Goal: Transaction & Acquisition: Purchase product/service

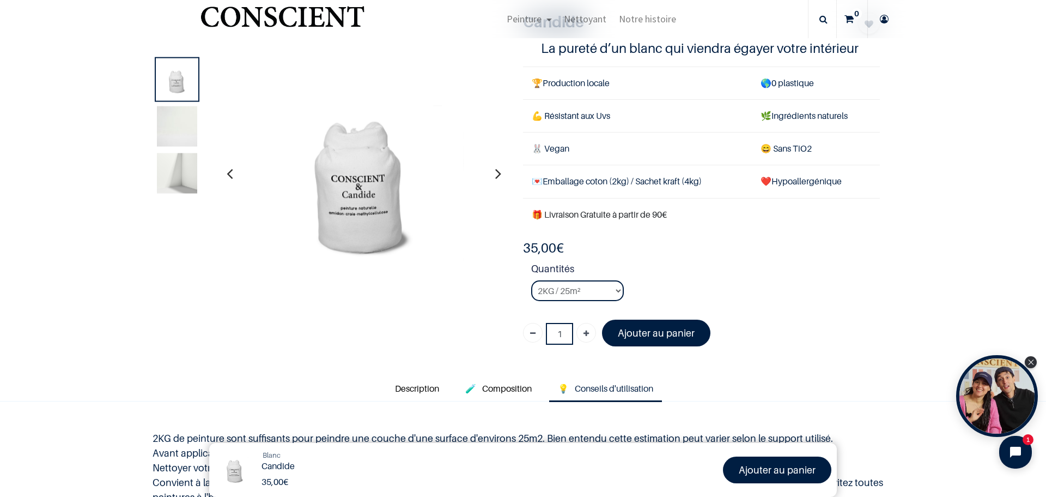
scroll to position [335, 0]
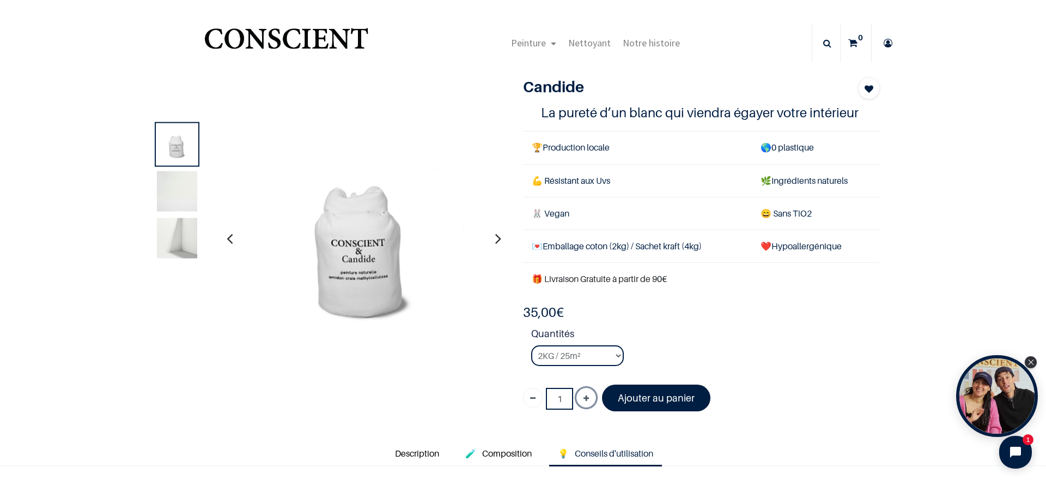
click at [584, 395] on icon "Ajouter" at bounding box center [586, 399] width 5 height 20
type input "2"
click at [614, 354] on select "2KG / 25m² 4KG / 50m² 8KG / 100m² Testeur" at bounding box center [577, 355] width 93 height 21
select select "3"
click at [531, 345] on select "2KG / 25m² 4KG / 50m² 8KG / 100m² Testeur" at bounding box center [577, 355] width 93 height 21
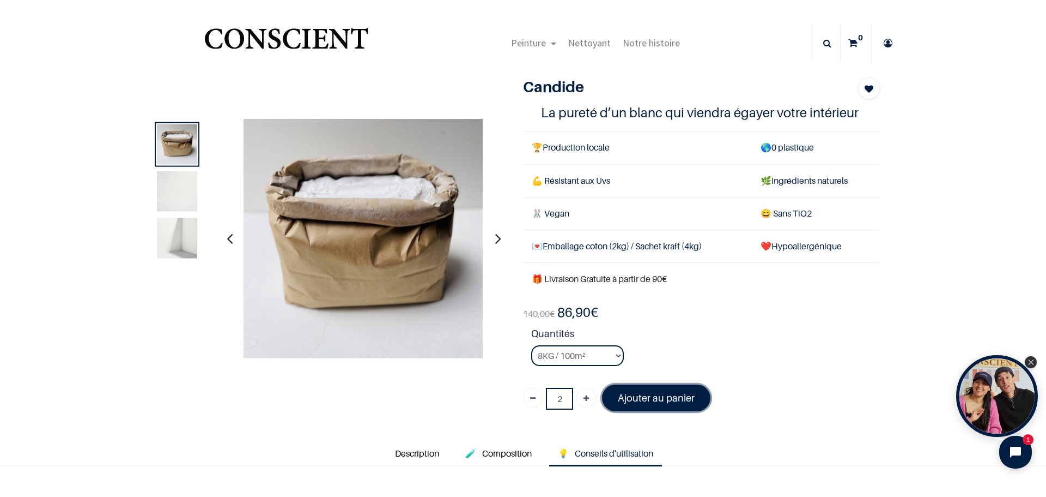
click at [670, 396] on font "Ajouter au panier" at bounding box center [656, 397] width 77 height 11
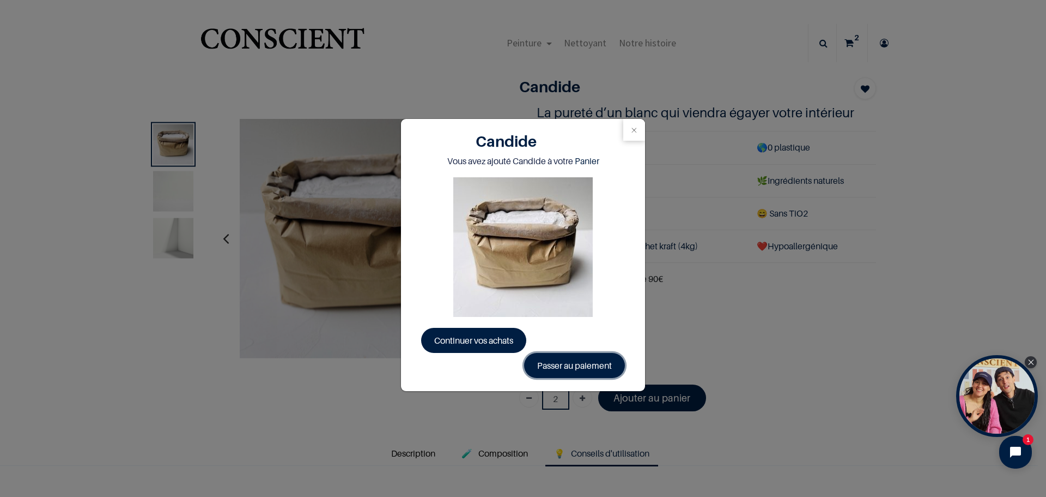
click at [565, 366] on link "Passer au paiement" at bounding box center [574, 365] width 101 height 25
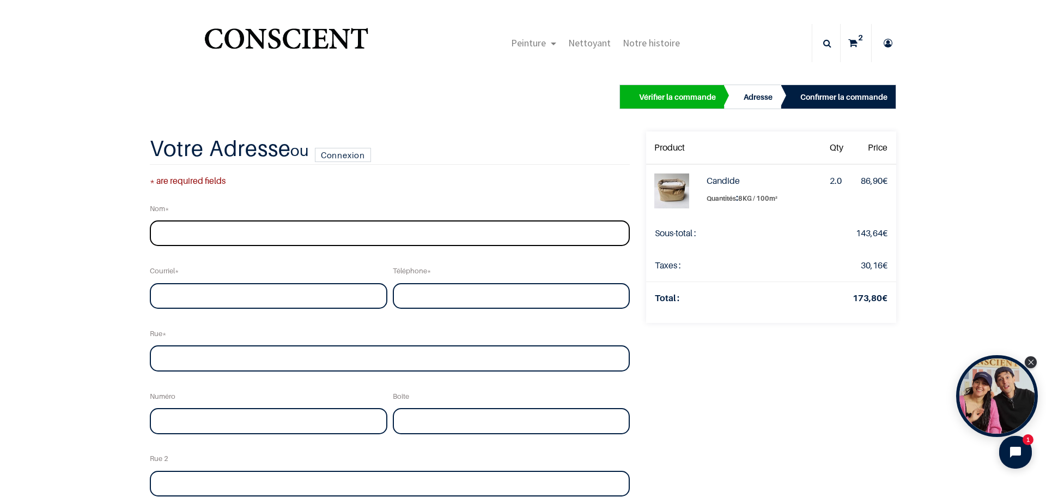
click at [181, 232] on input "text" at bounding box center [390, 233] width 480 height 26
type input "Wegnez Baccaro"
click at [173, 295] on input "email" at bounding box center [269, 296] width 238 height 26
type input "wegnez12@gmail.com"
type input "0476522452"
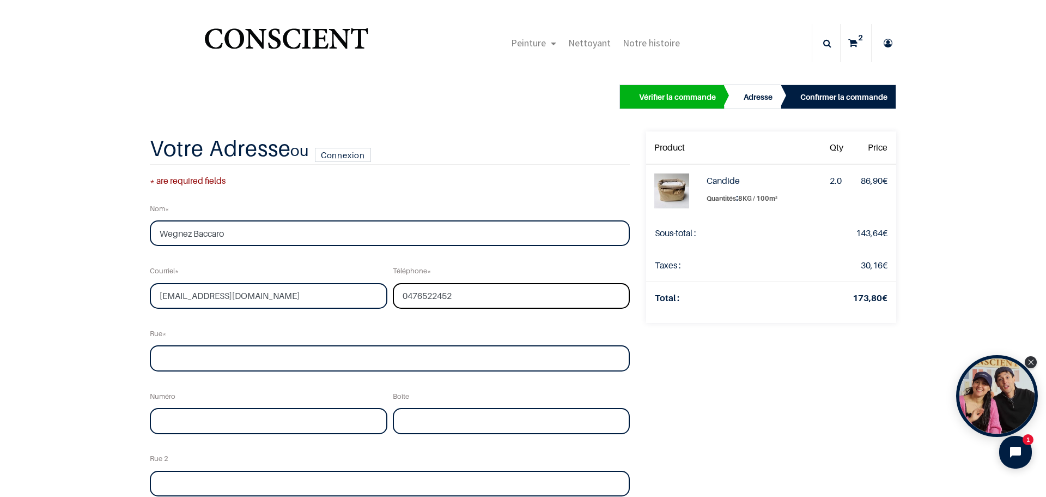
type input "Rue Audrey Hepburn"
type input "12"
type input "bte11"
type input "BRUXELLES"
type input "1090"
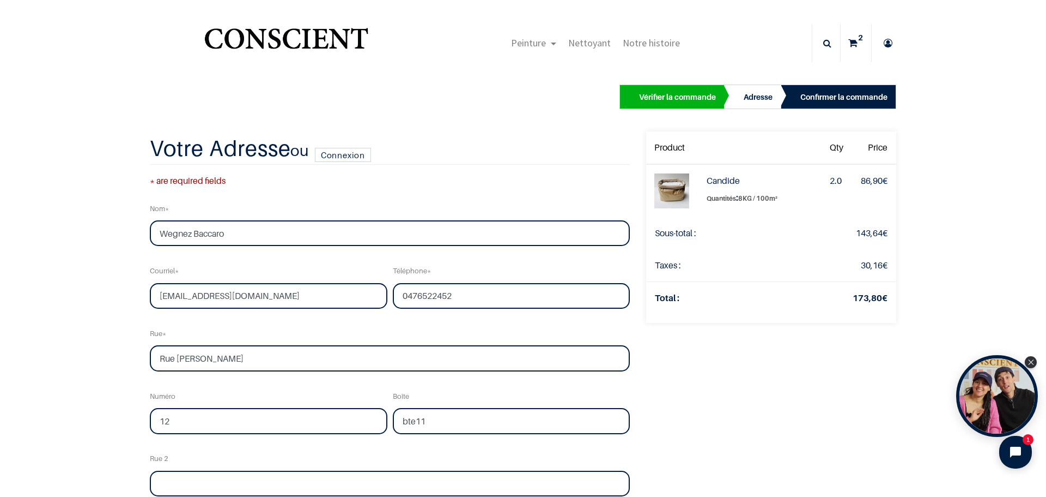
select select "20"
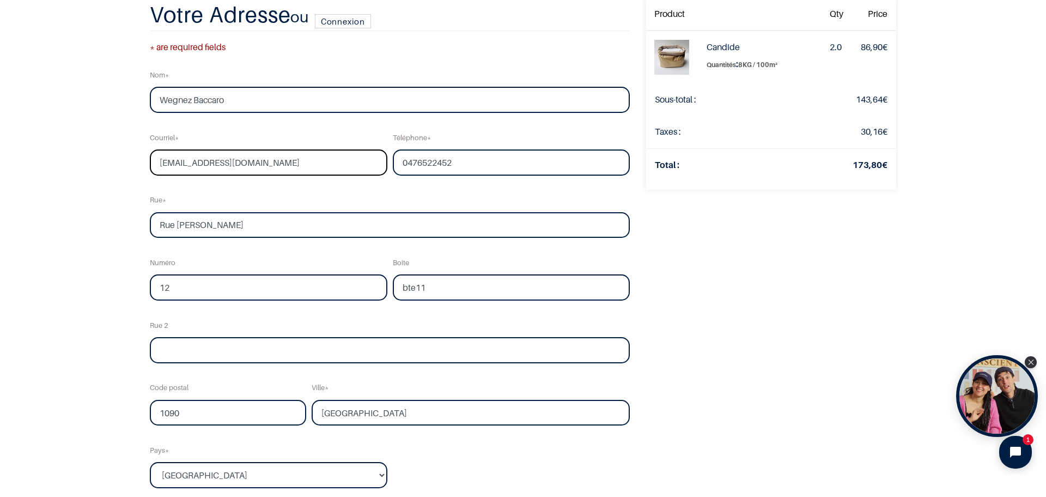
scroll to position [164, 0]
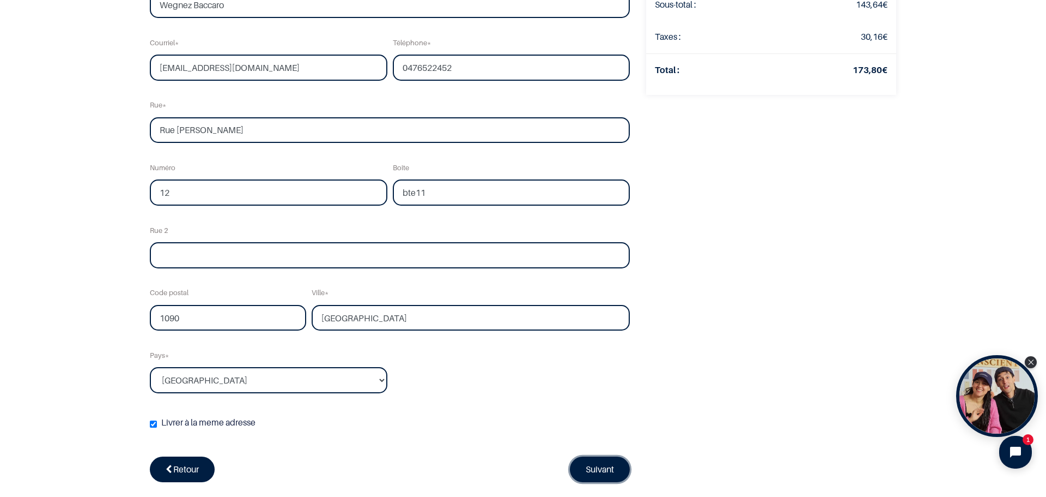
click at [589, 467] on link "Suivant" at bounding box center [600, 468] width 60 height 25
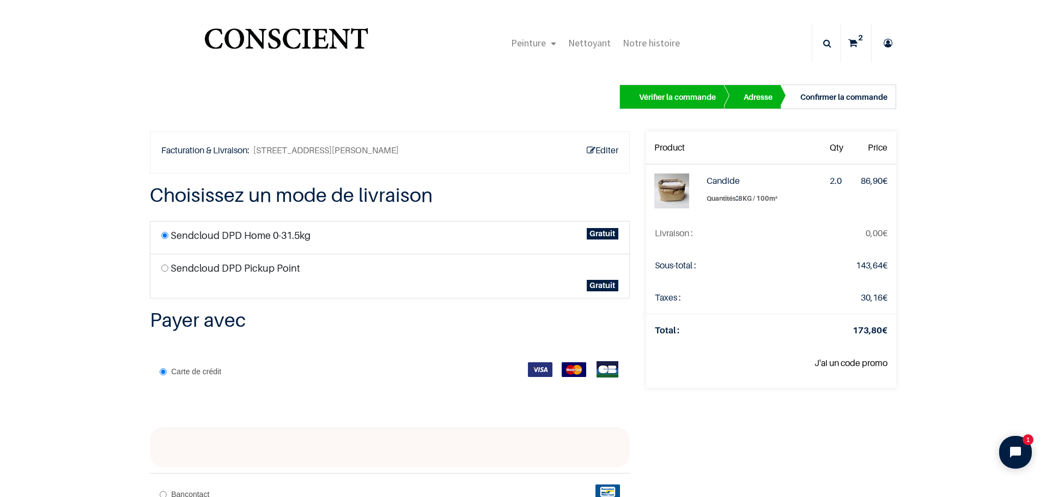
click at [161, 269] on input "radio" at bounding box center [164, 267] width 7 height 7
radio input "true"
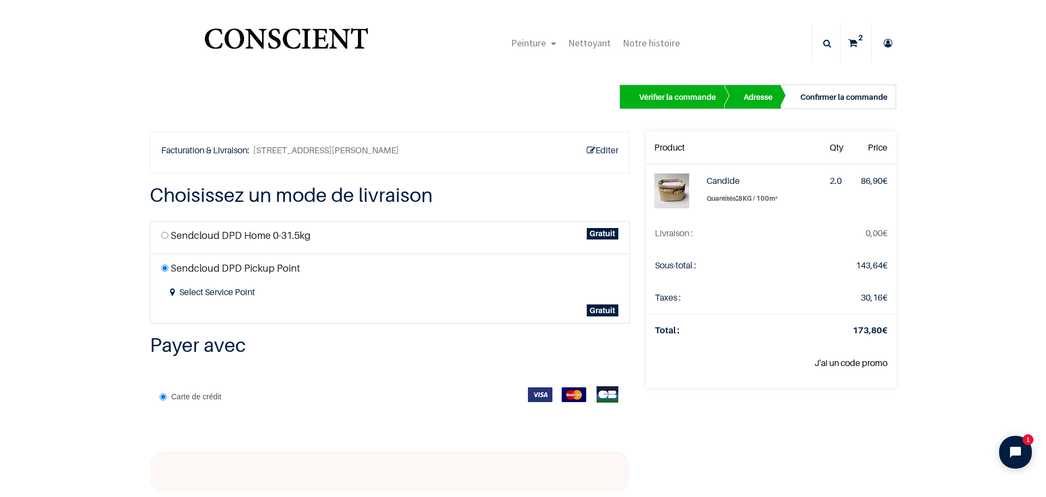
click at [161, 235] on input "radio" at bounding box center [164, 235] width 7 height 7
radio input "true"
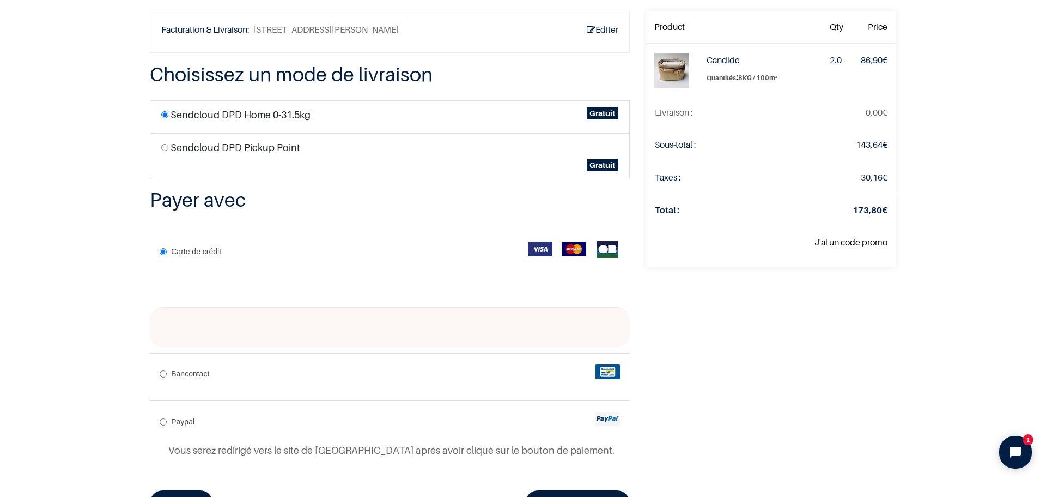
scroll to position [109, 0]
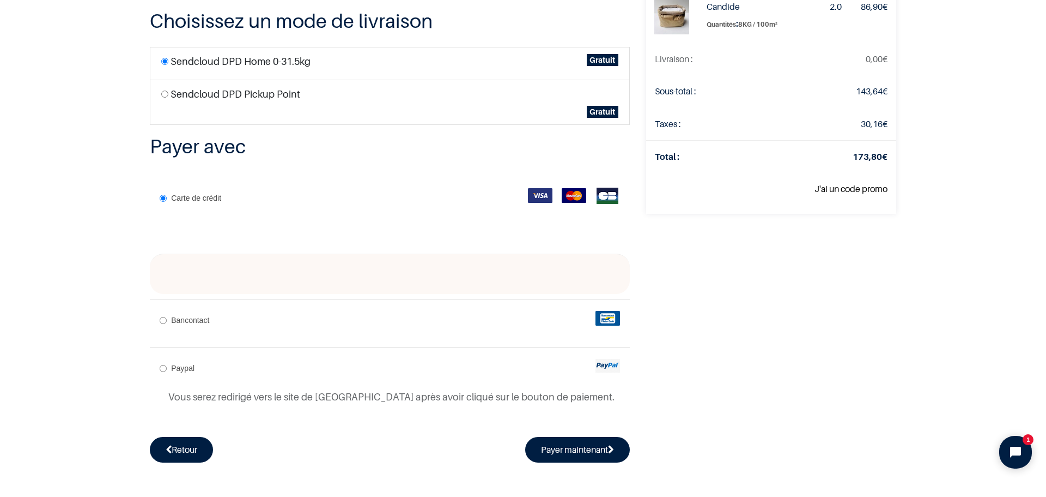
click at [160, 368] on input "Paypal" at bounding box center [163, 368] width 7 height 7
radio input "true"
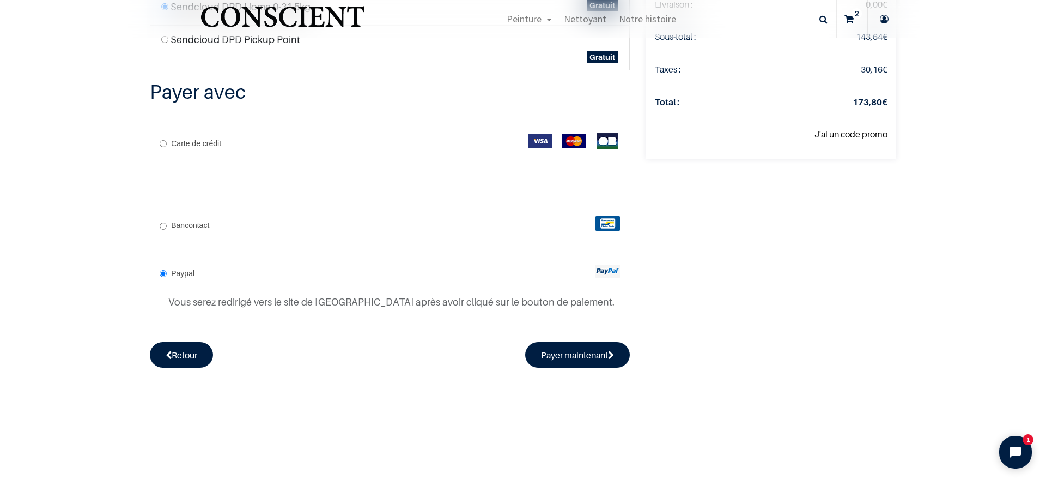
scroll to position [197, 0]
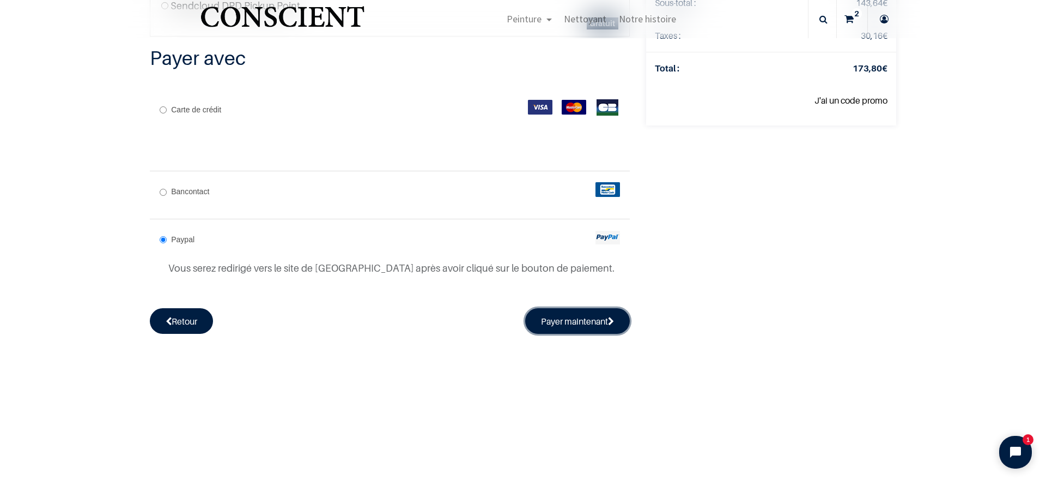
click at [567, 316] on button "Payer maintenant" at bounding box center [577, 320] width 105 height 25
